Goal: Task Accomplishment & Management: Complete application form

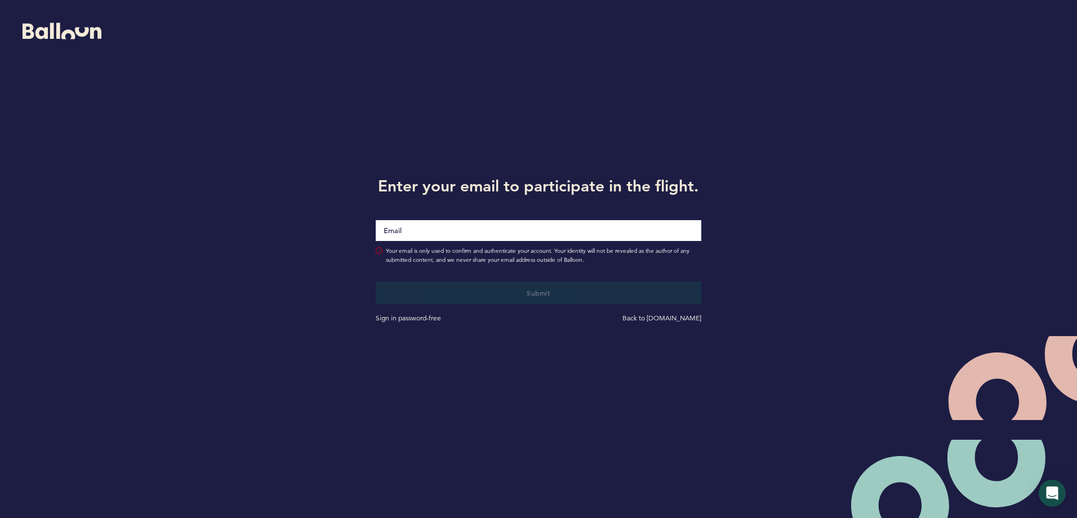
click at [405, 222] on input "Email" at bounding box center [538, 230] width 325 height 21
type input "[EMAIL_ADDRESS][DOMAIN_NAME]"
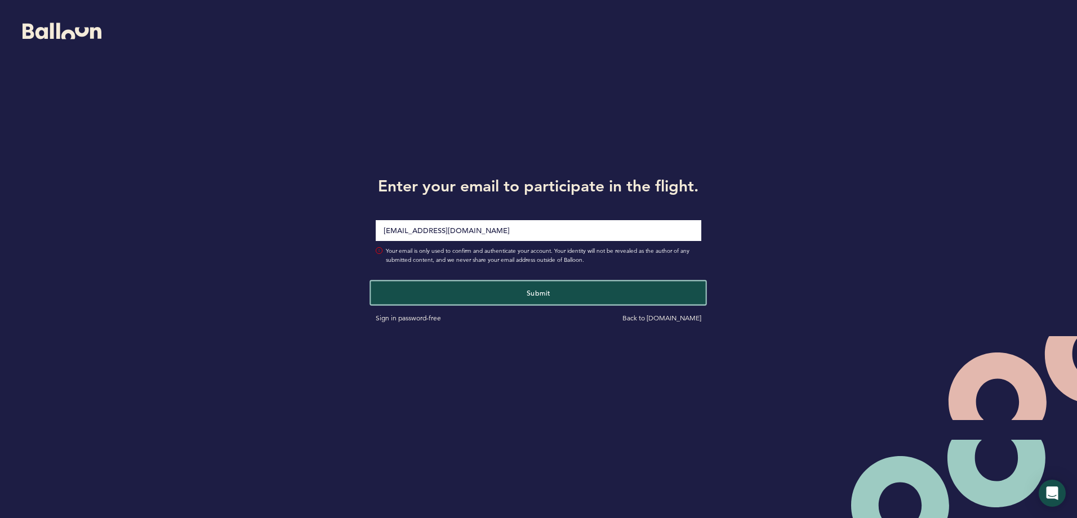
click at [508, 295] on button "Submit" at bounding box center [538, 292] width 335 height 23
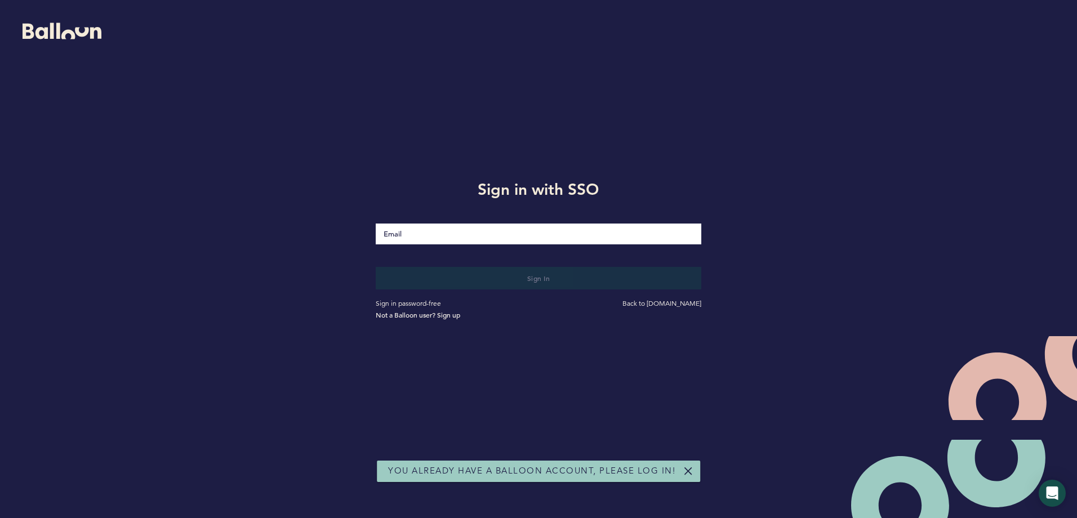
click at [488, 239] on input "Email" at bounding box center [538, 234] width 325 height 21
type input "[EMAIL_ADDRESS][DOMAIN_NAME]"
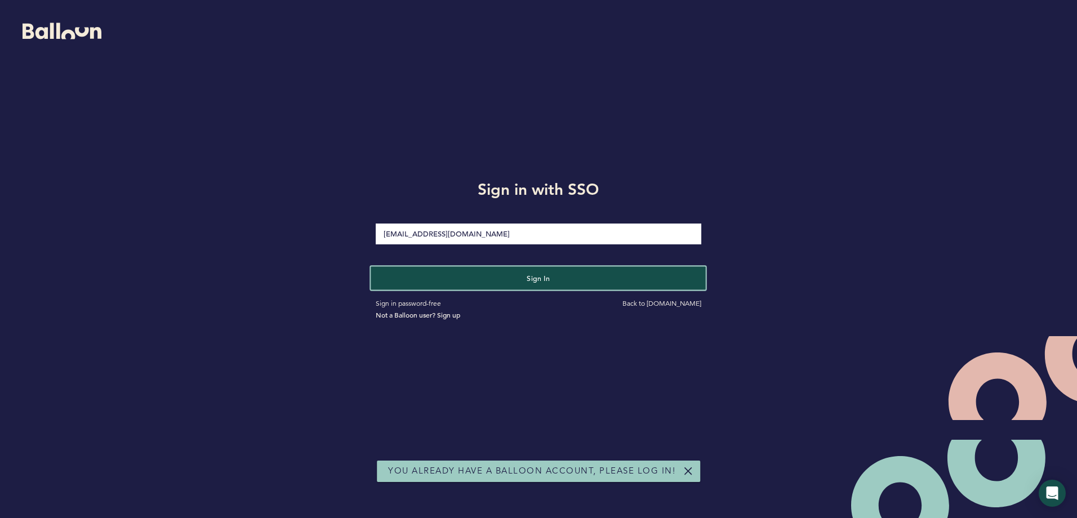
click at [479, 276] on button "Sign in" at bounding box center [538, 277] width 335 height 23
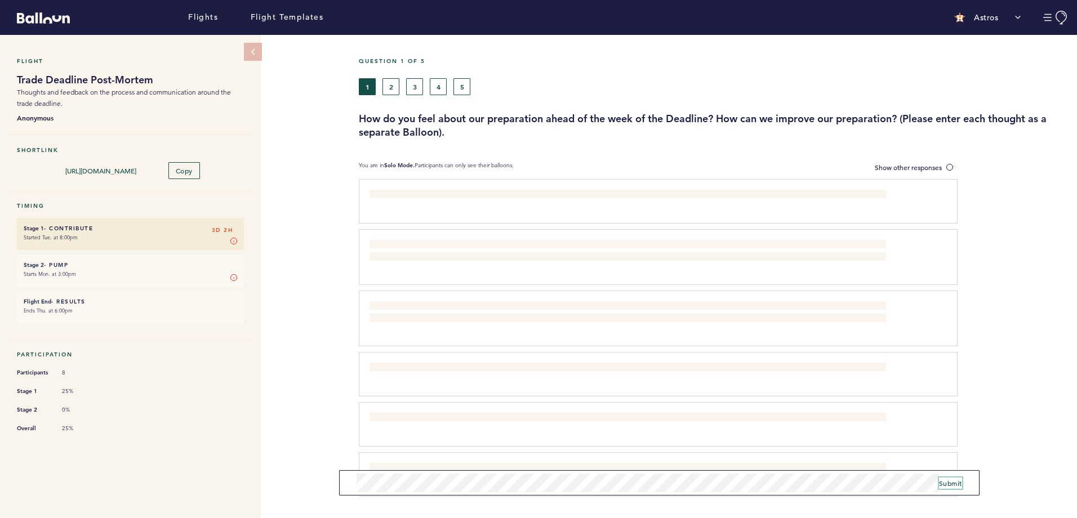
click at [941, 484] on span "Submit" at bounding box center [950, 483] width 23 height 9
click at [391, 87] on button "2" at bounding box center [390, 86] width 17 height 17
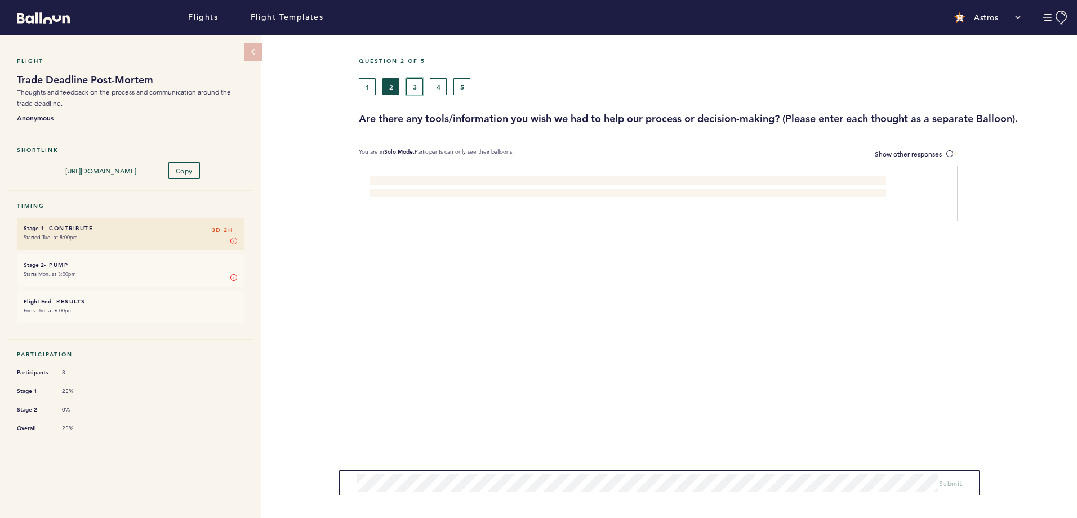
click at [416, 89] on button "3" at bounding box center [414, 86] width 17 height 17
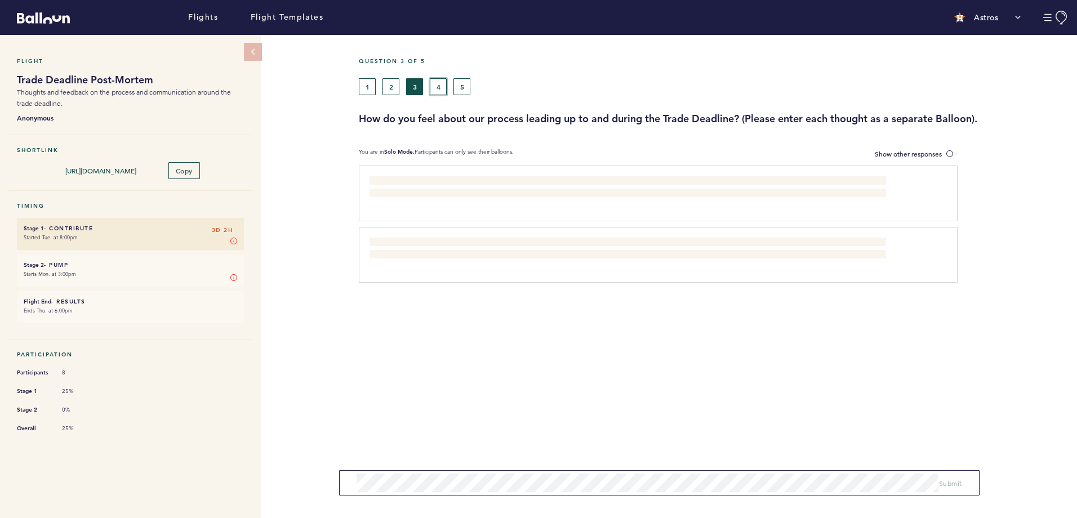
click at [435, 86] on button "4" at bounding box center [438, 86] width 17 height 17
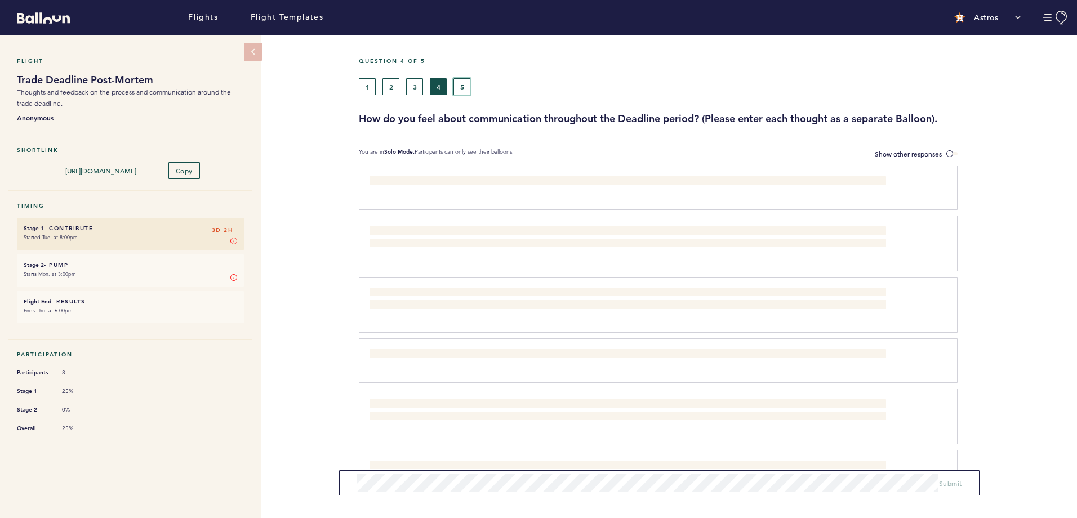
click at [459, 82] on button "5" at bounding box center [461, 86] width 17 height 17
